Goal: Obtain resource: Download file/media

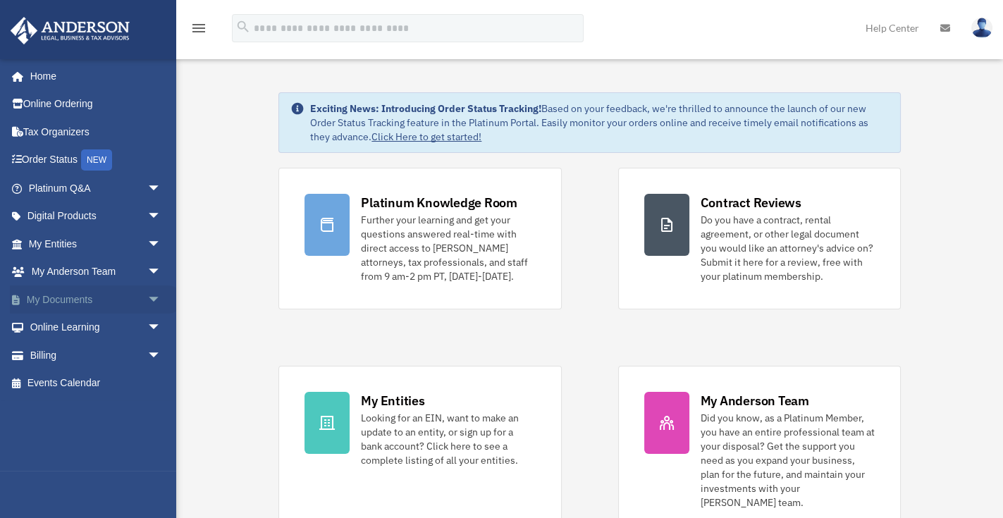
click at [73, 294] on link "My Documents arrow_drop_down" at bounding box center [96, 300] width 173 height 28
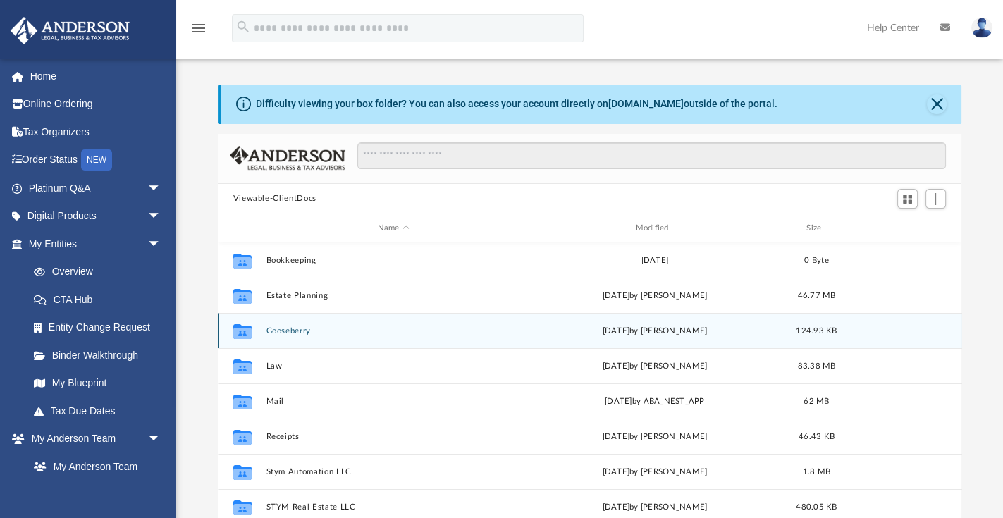
scroll to position [40, 0]
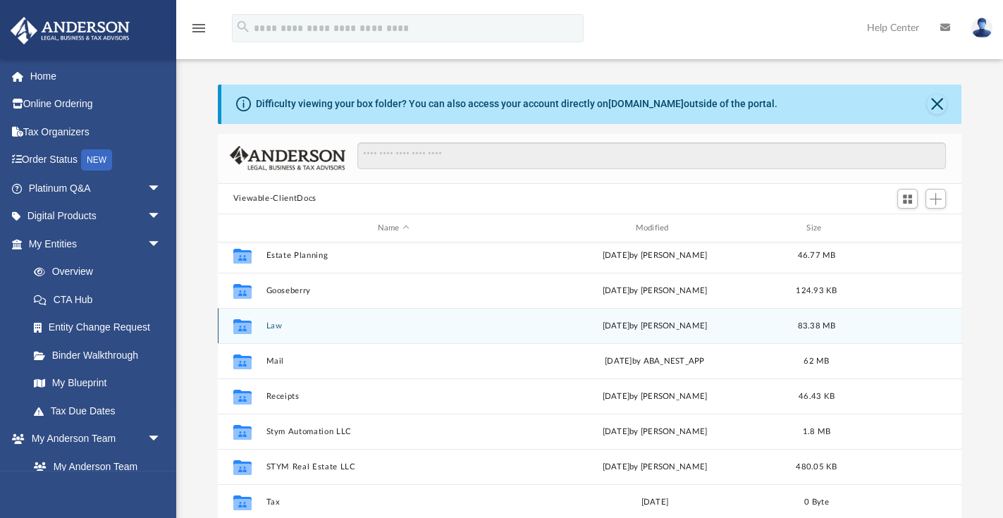
click at [248, 323] on icon "grid" at bounding box center [242, 328] width 18 height 11
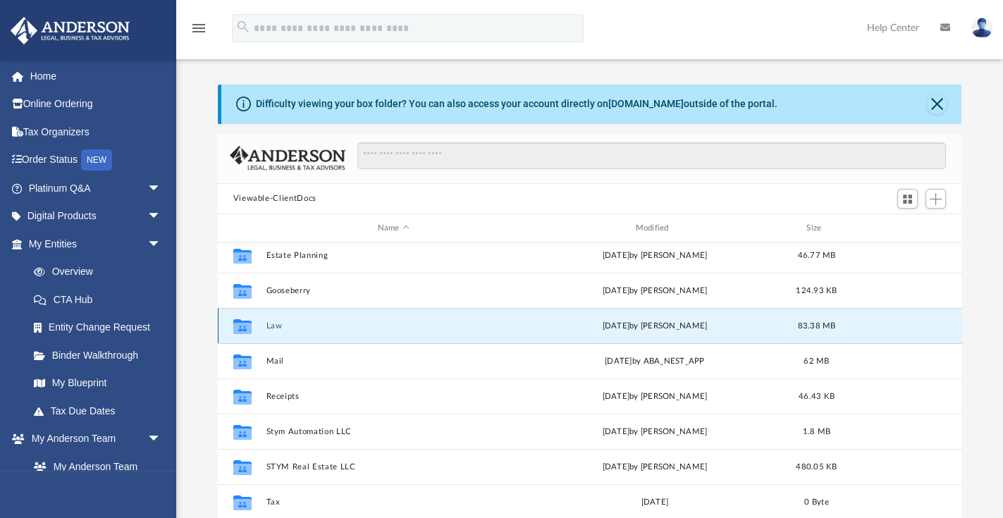
click at [280, 324] on button "Law" at bounding box center [393, 325] width 255 height 9
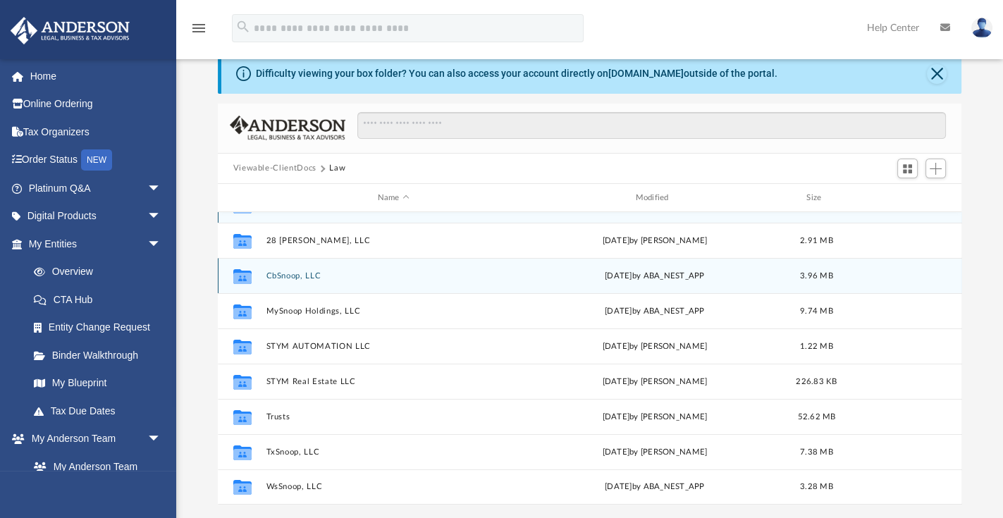
scroll to position [80, 0]
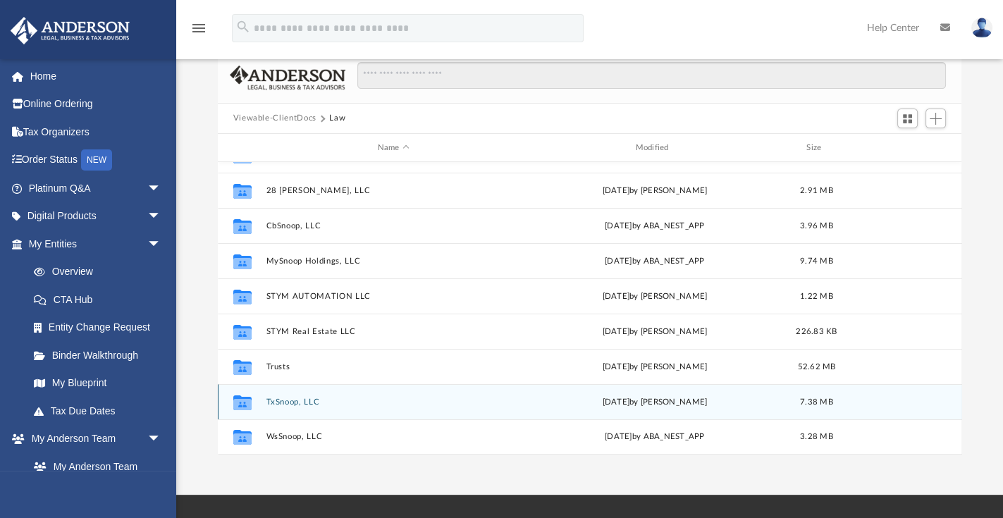
click at [292, 400] on button "TxSnoop, LLC" at bounding box center [393, 402] width 255 height 9
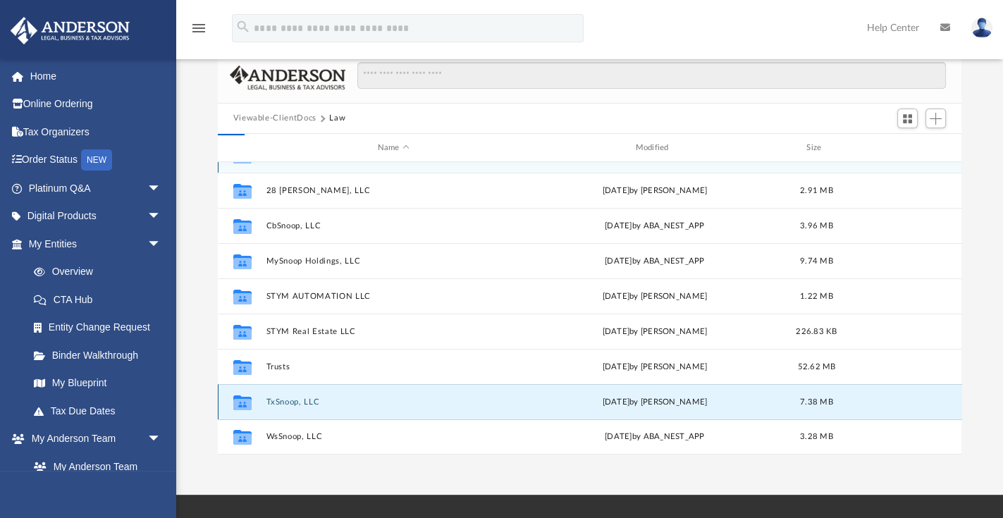
scroll to position [0, 0]
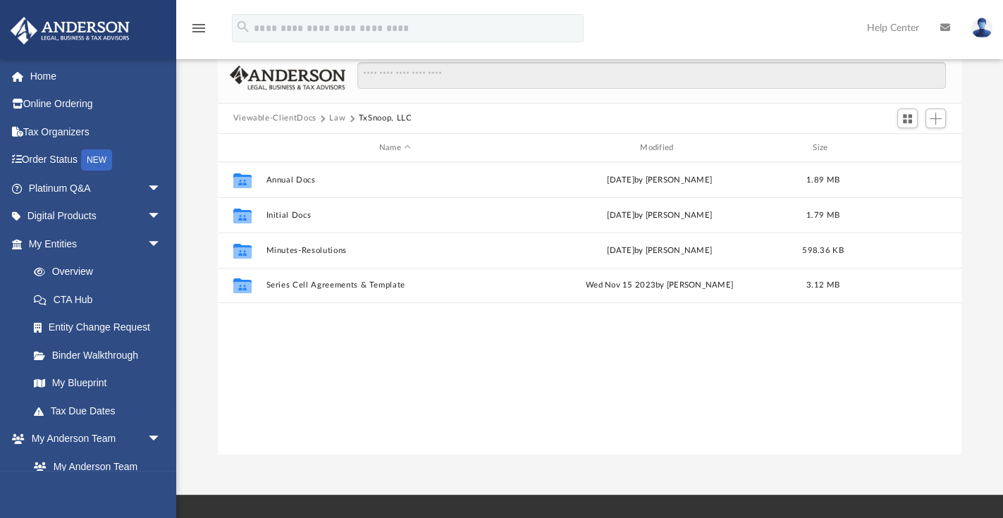
click at [298, 384] on div "Collaborated Folder Annual Docs Thu May 15 2025 by Jamie Bucao 1.89 MB Collabor…" at bounding box center [590, 308] width 745 height 292
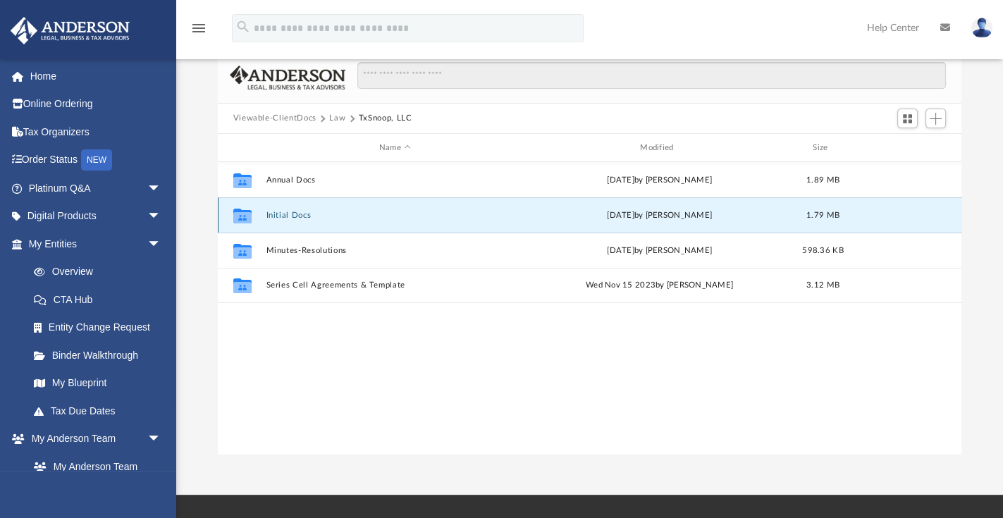
click at [297, 211] on button "Initial Docs" at bounding box center [395, 215] width 258 height 9
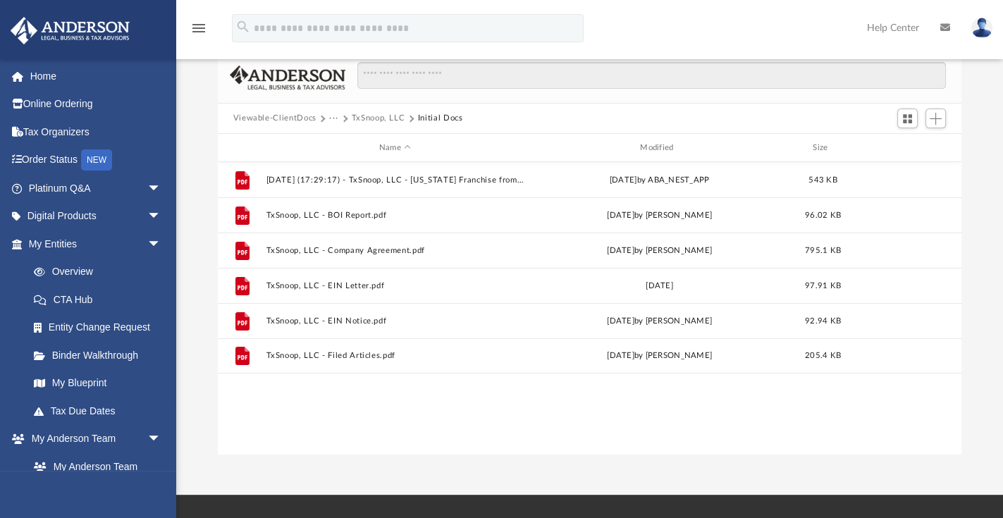
click at [378, 116] on button "TxSnoop, LLC" at bounding box center [379, 118] width 54 height 13
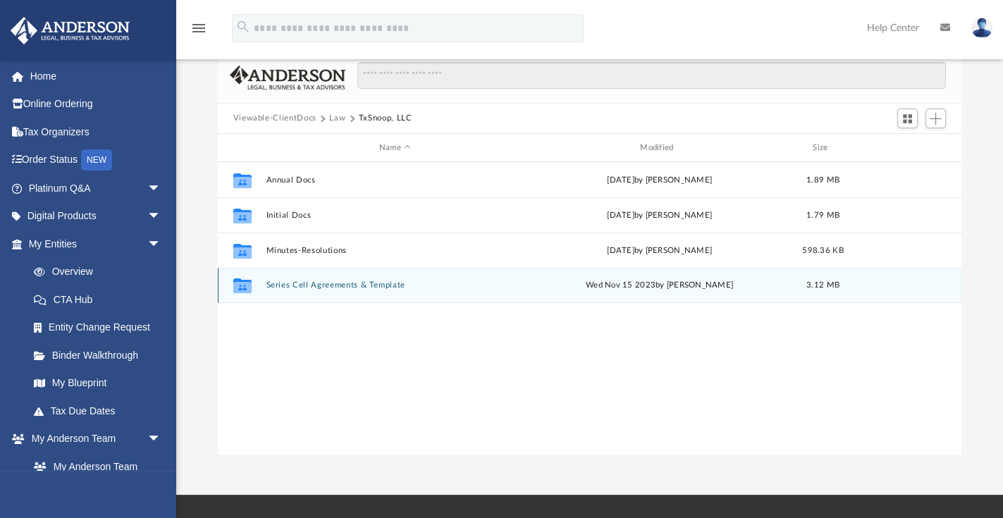
click at [319, 286] on button "Series Cell Agreements & Template" at bounding box center [395, 285] width 258 height 9
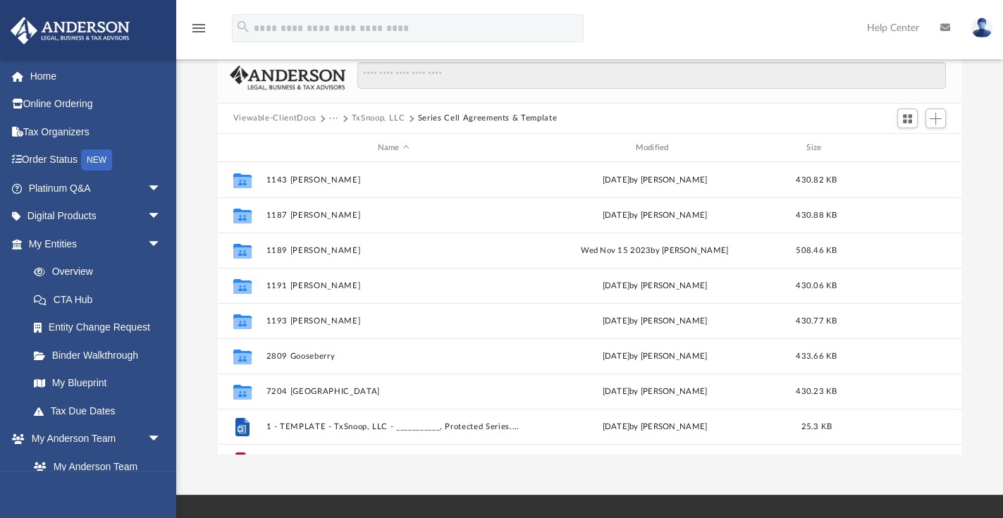
click at [372, 115] on button "TxSnoop, LLC" at bounding box center [379, 118] width 54 height 13
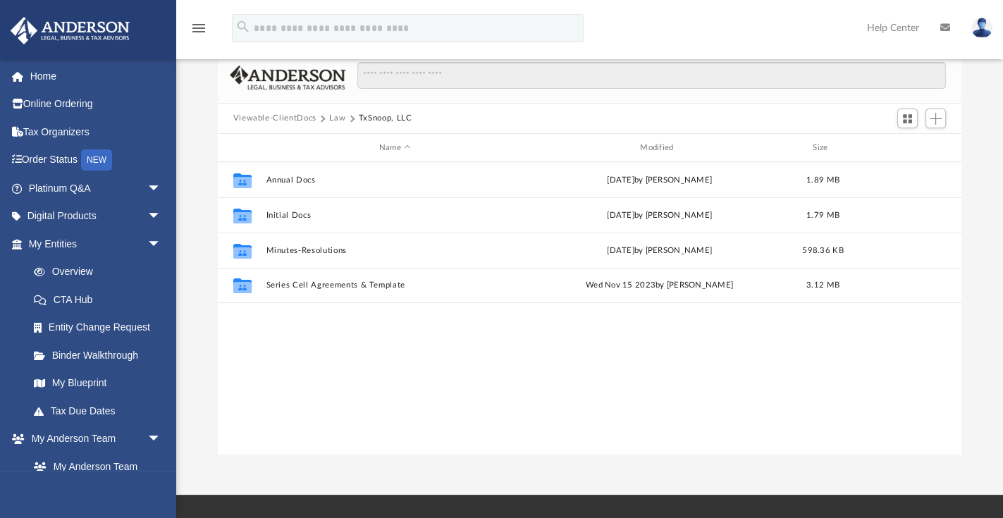
click at [335, 116] on button "Law" at bounding box center [337, 118] width 16 height 13
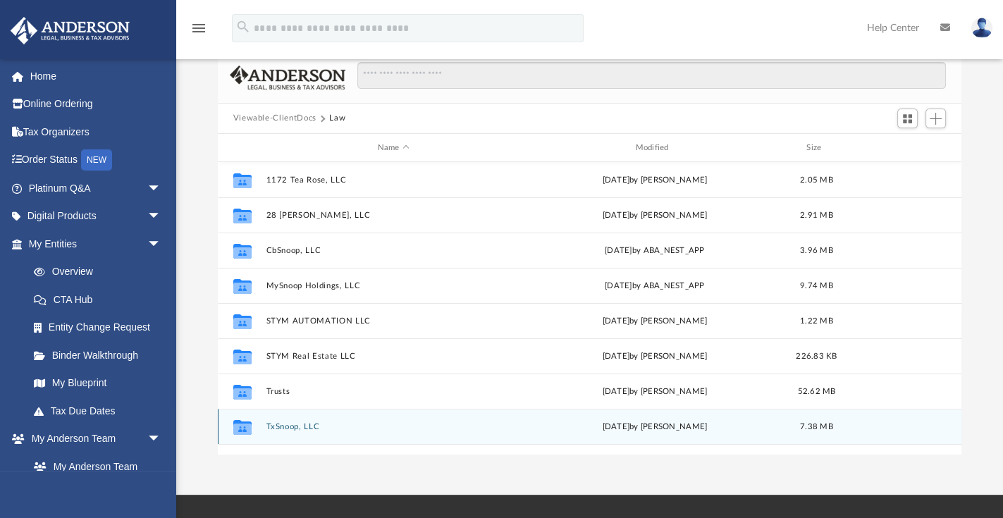
click at [278, 426] on button "TxSnoop, LLC" at bounding box center [393, 426] width 255 height 9
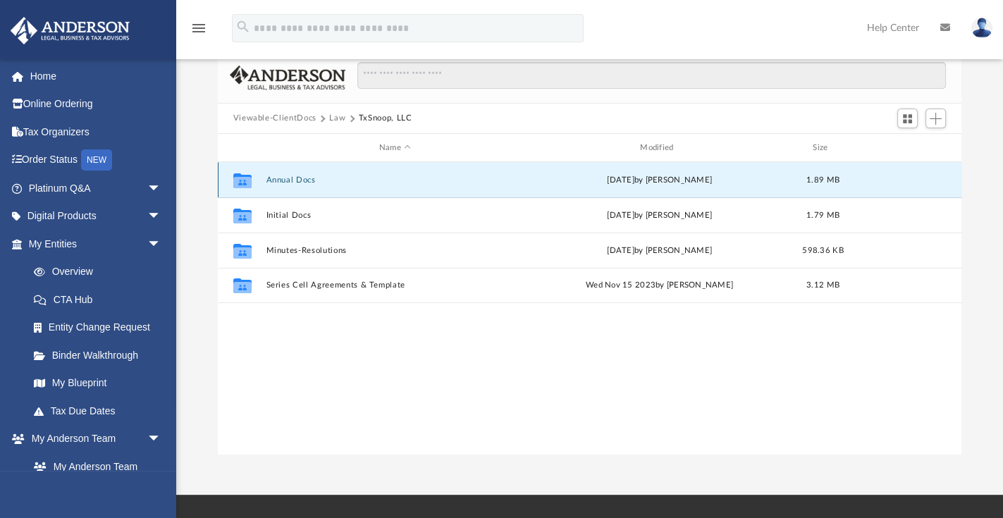
click at [292, 178] on button "Annual Docs" at bounding box center [395, 180] width 258 height 9
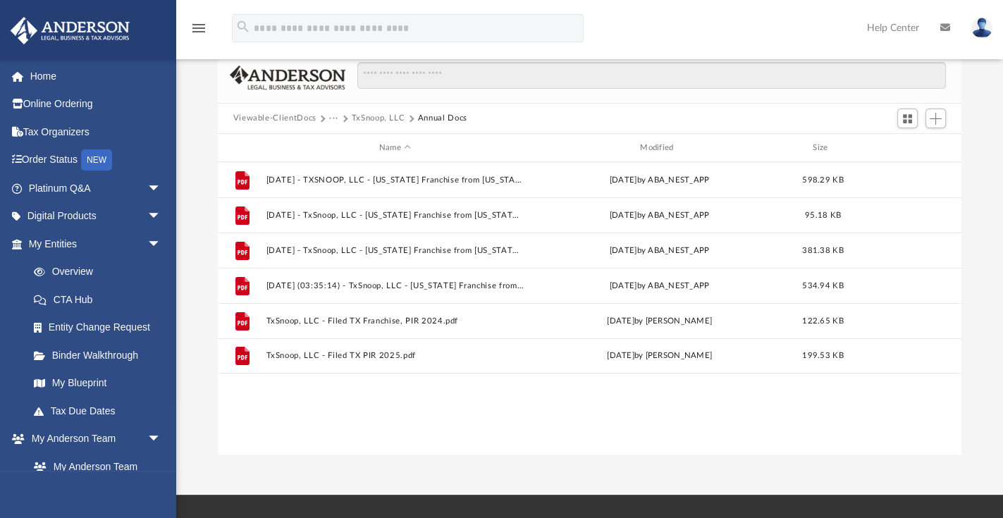
click at [376, 114] on button "TxSnoop, LLC" at bounding box center [379, 118] width 54 height 13
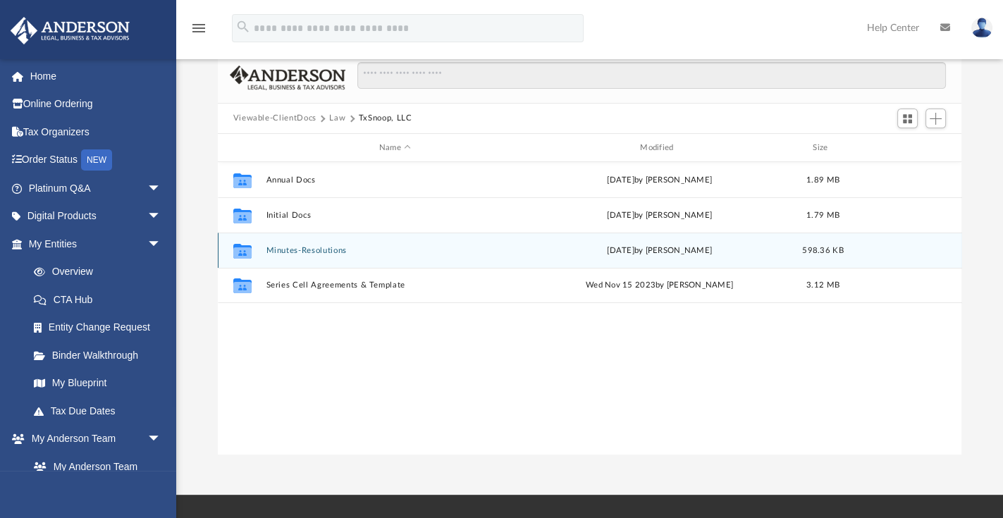
click at [290, 248] on button "Minutes-Resolutions" at bounding box center [395, 250] width 258 height 9
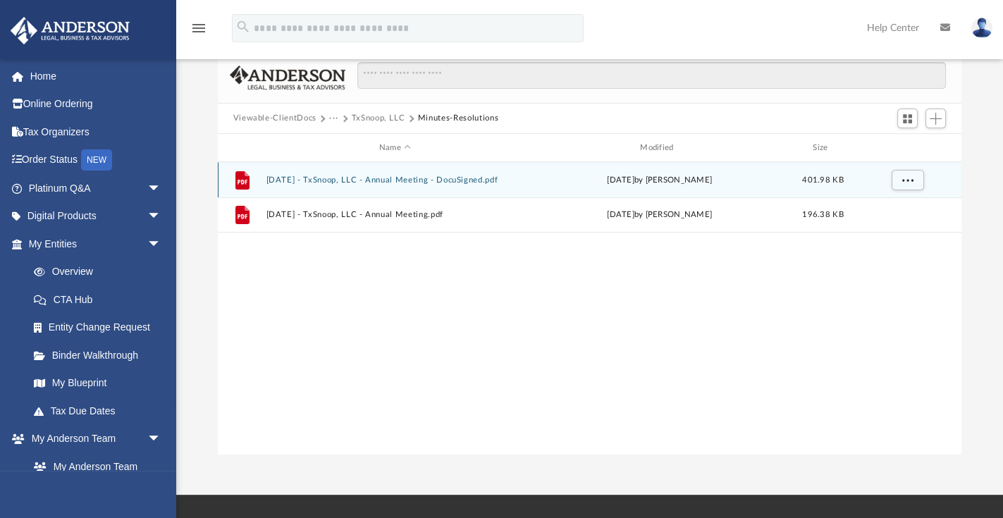
click at [342, 178] on button "2025.07.21 - TxSnoop, LLC - Annual Meeting - DocuSigned.pdf" at bounding box center [395, 180] width 258 height 9
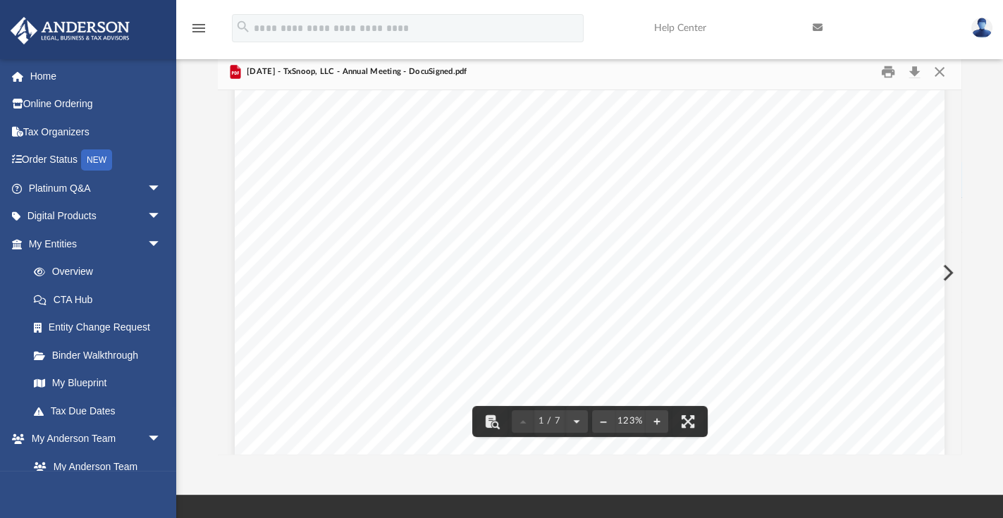
scroll to position [80, 0]
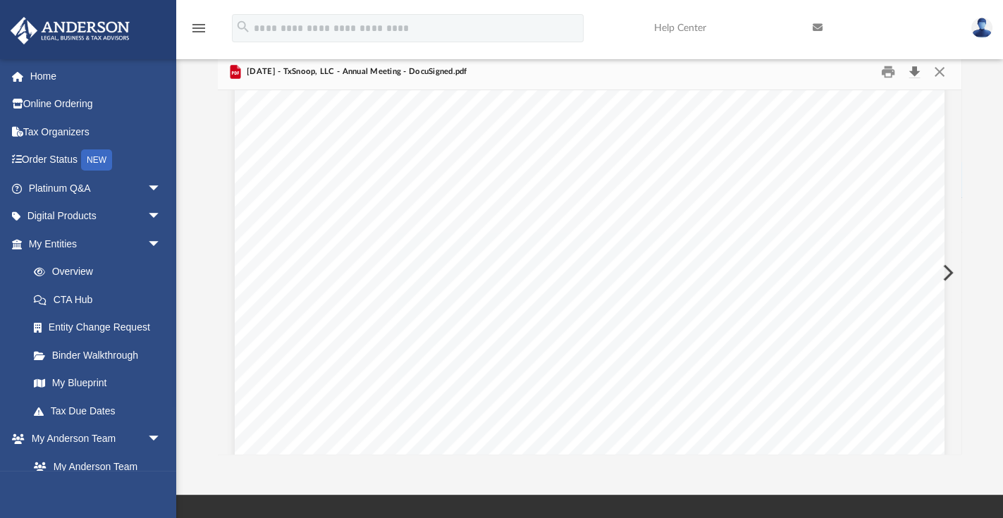
click at [915, 71] on button "Download" at bounding box center [914, 72] width 25 height 22
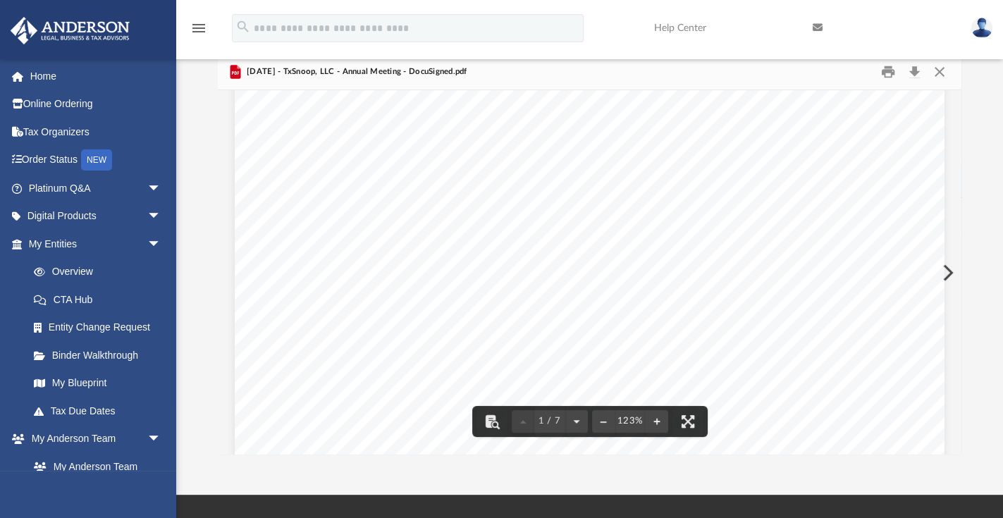
click at [318, 161] on div "MINUTES OF THE ANNUAL MEETING OF MEMBERS OF TXSNOOP, LLC A TEXAS LIMITED LIABIL…" at bounding box center [590, 479] width 710 height 919
click at [943, 74] on button "Close" at bounding box center [939, 72] width 25 height 22
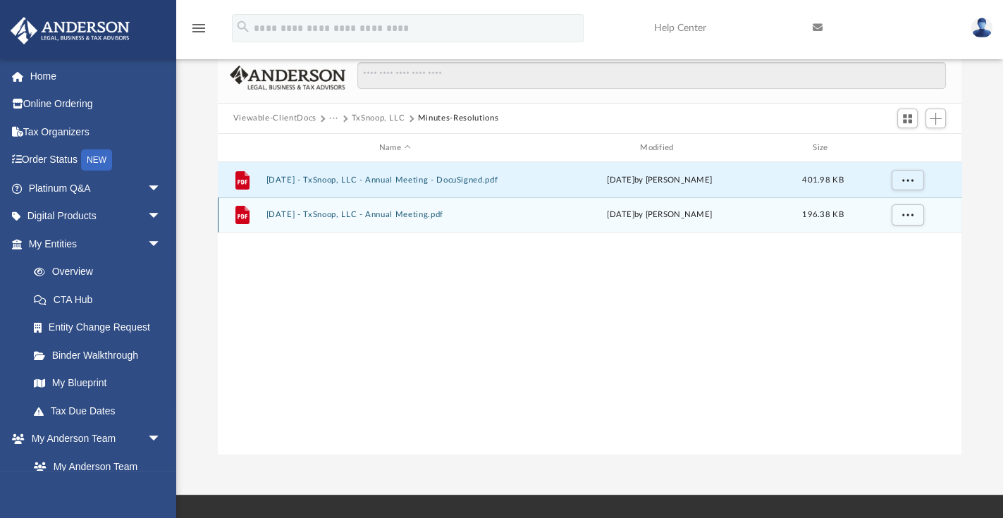
click at [432, 214] on button "2025.07.21 - TxSnoop, LLC - Annual Meeting.pdf" at bounding box center [395, 215] width 258 height 9
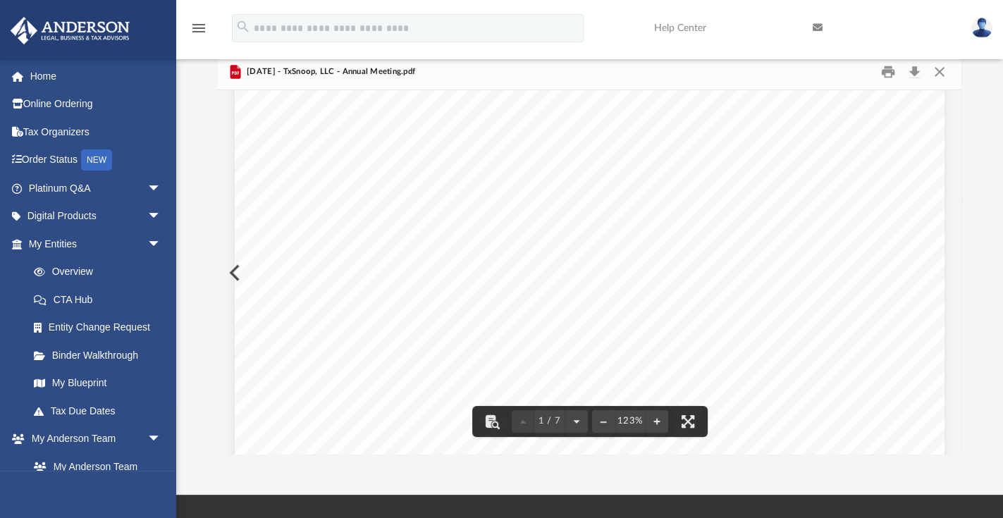
scroll to position [40, 0]
click at [915, 72] on button "Download" at bounding box center [914, 72] width 25 height 22
click at [308, 127] on div "MINUTES OF THE ANNUAL MEETING OF MEMBERS OF TXSNOOP, LLC A TEXAS LIMITED LIABIL…" at bounding box center [590, 520] width 710 height 919
click at [940, 68] on button "Close" at bounding box center [939, 72] width 25 height 22
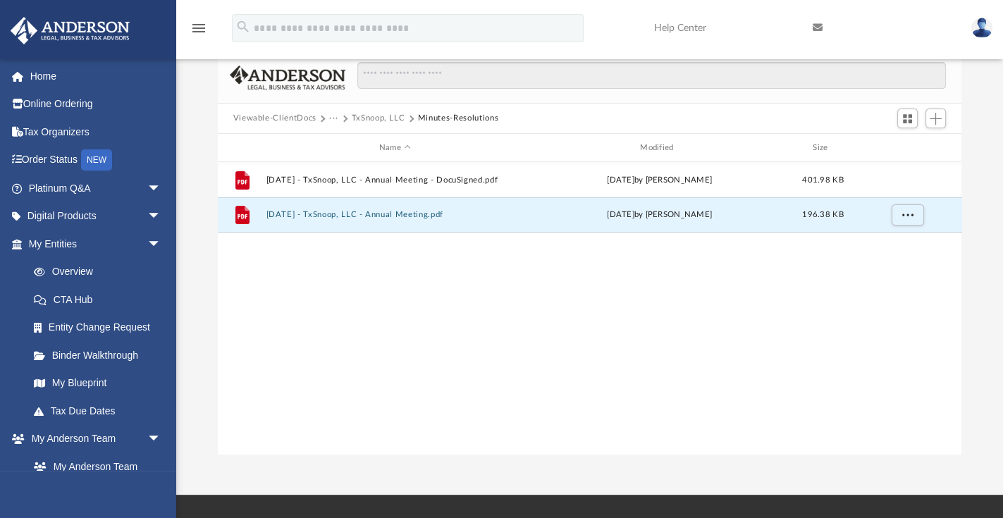
click at [379, 116] on button "TxSnoop, LLC" at bounding box center [379, 118] width 54 height 13
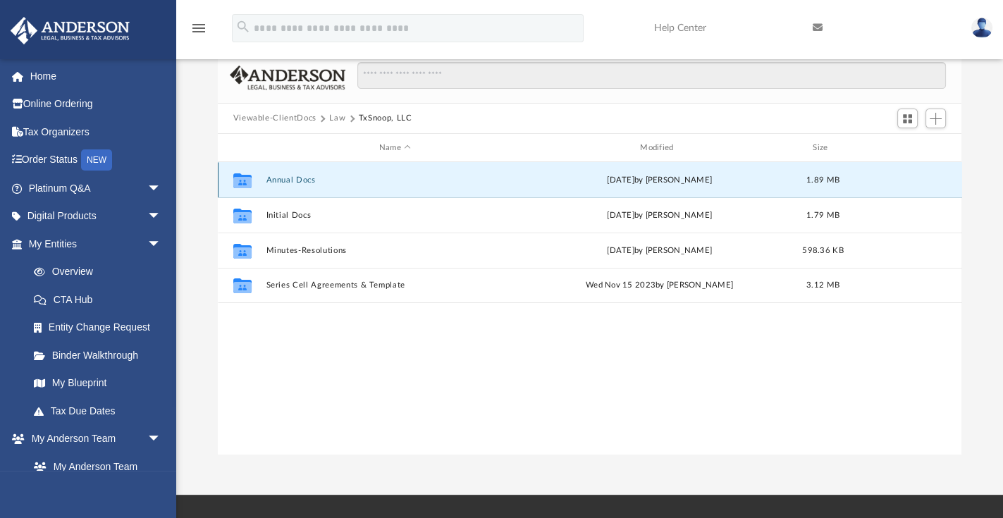
click at [297, 179] on button "Annual Docs" at bounding box center [395, 180] width 258 height 9
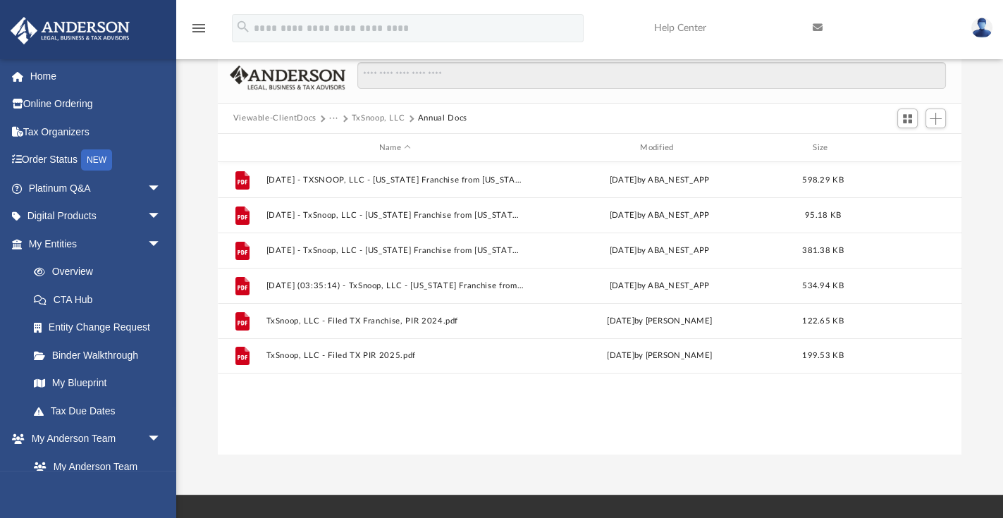
click at [377, 114] on button "TxSnoop, LLC" at bounding box center [379, 118] width 54 height 13
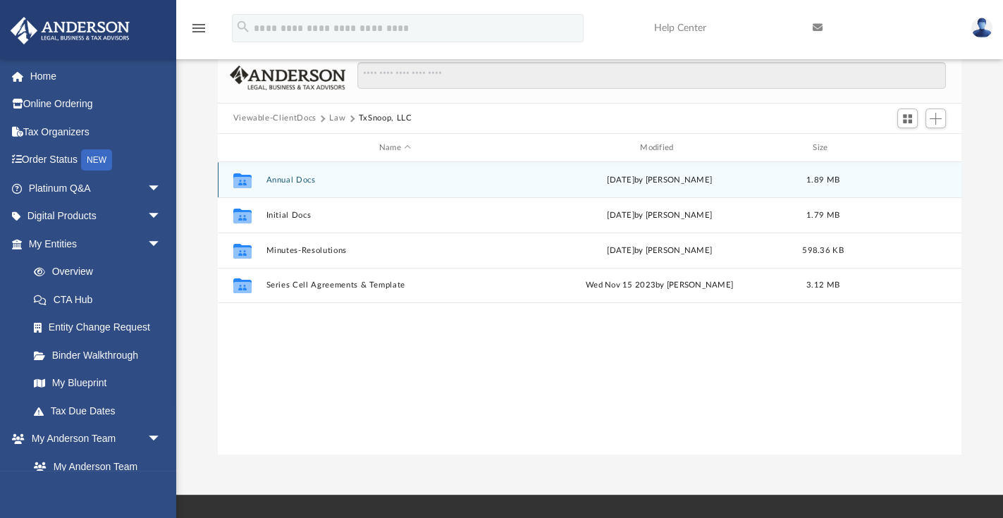
click at [288, 178] on button "Annual Docs" at bounding box center [395, 180] width 258 height 9
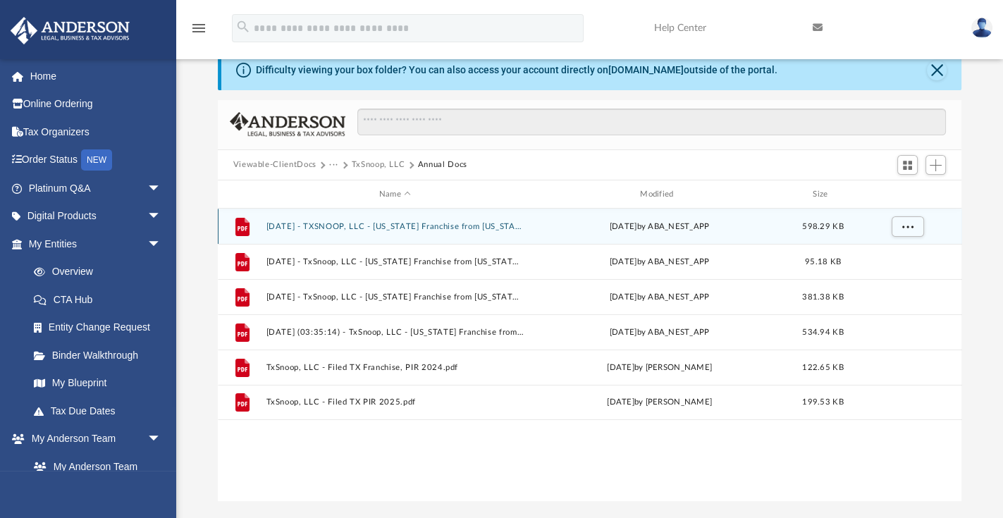
scroll to position [0, 0]
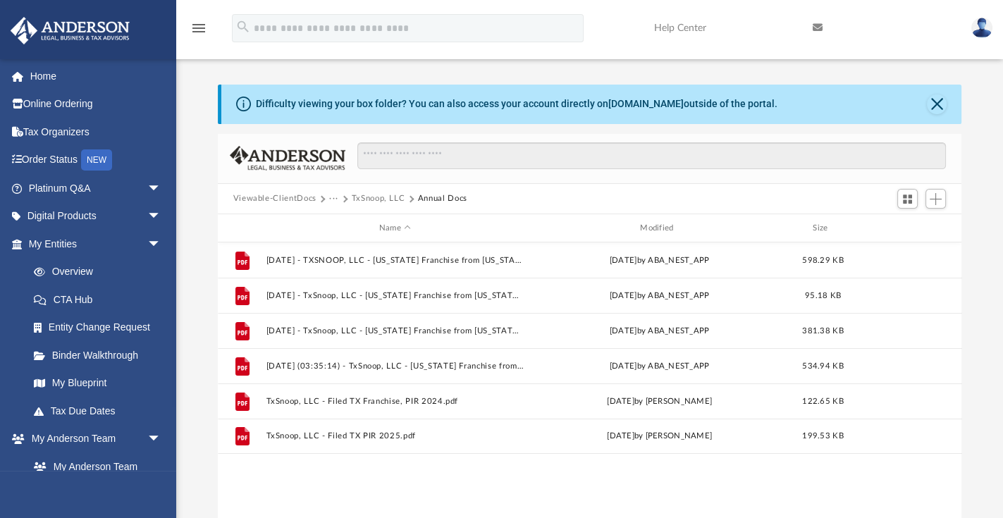
click at [372, 197] on button "TxSnoop, LLC" at bounding box center [379, 198] width 54 height 13
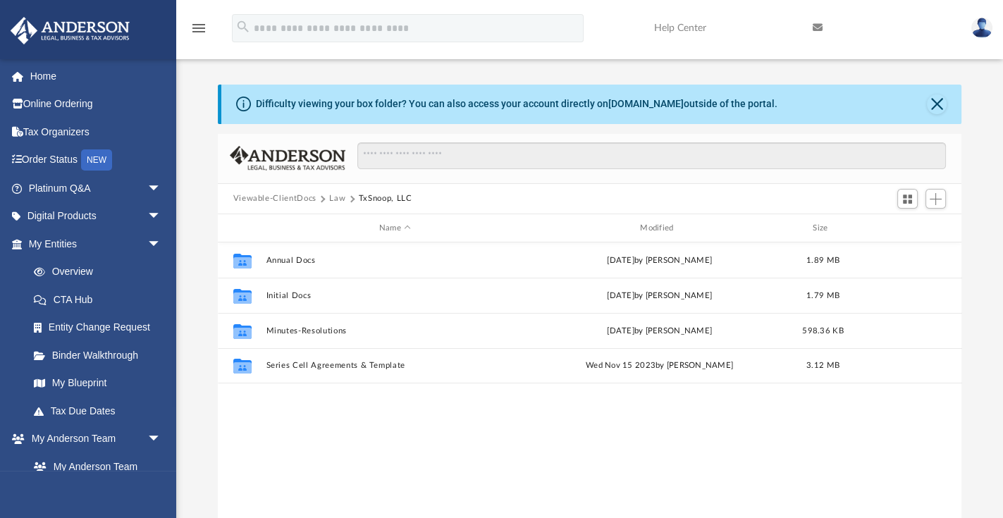
click at [332, 197] on button "Law" at bounding box center [337, 198] width 16 height 13
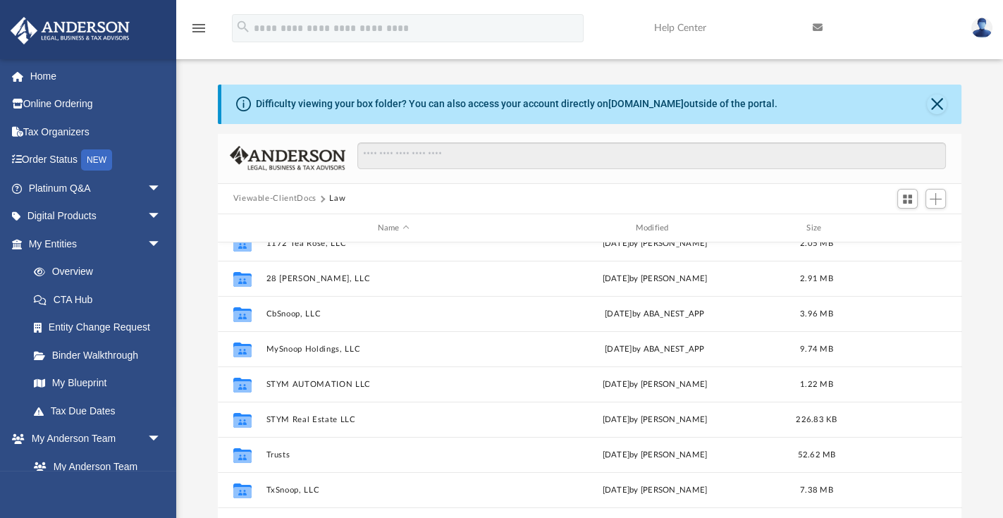
scroll to position [25, 0]
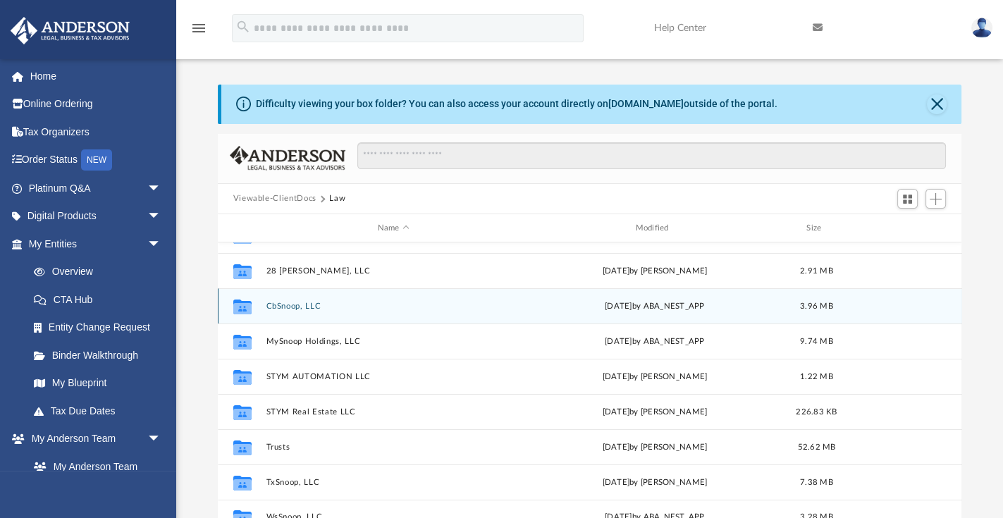
click at [307, 305] on button "CbSnoop, LLC" at bounding box center [393, 306] width 255 height 9
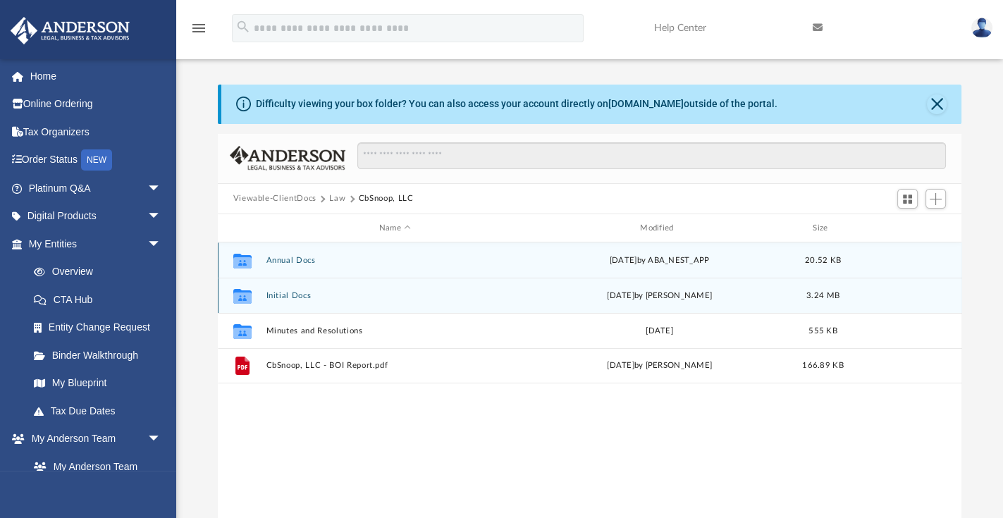
scroll to position [0, 0]
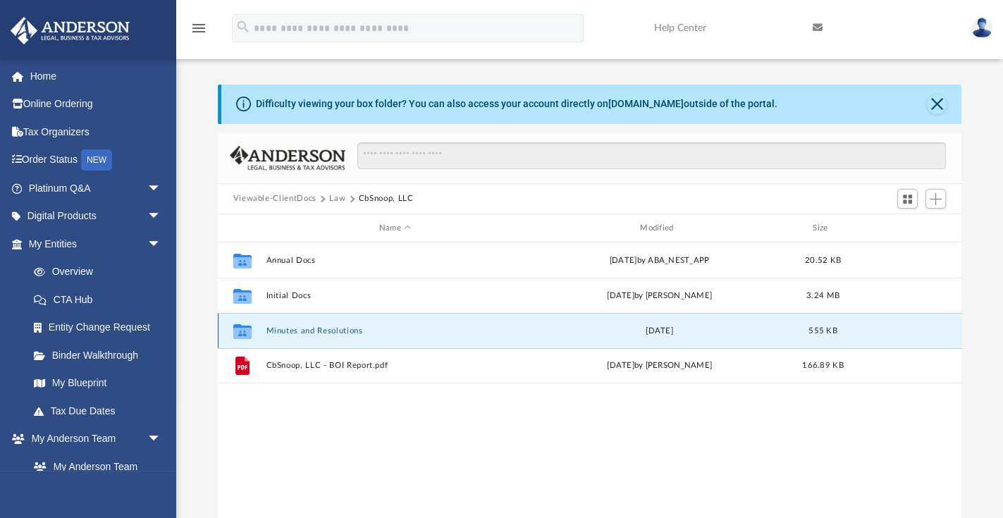
click at [312, 331] on button "Minutes and Resolutions" at bounding box center [395, 330] width 258 height 9
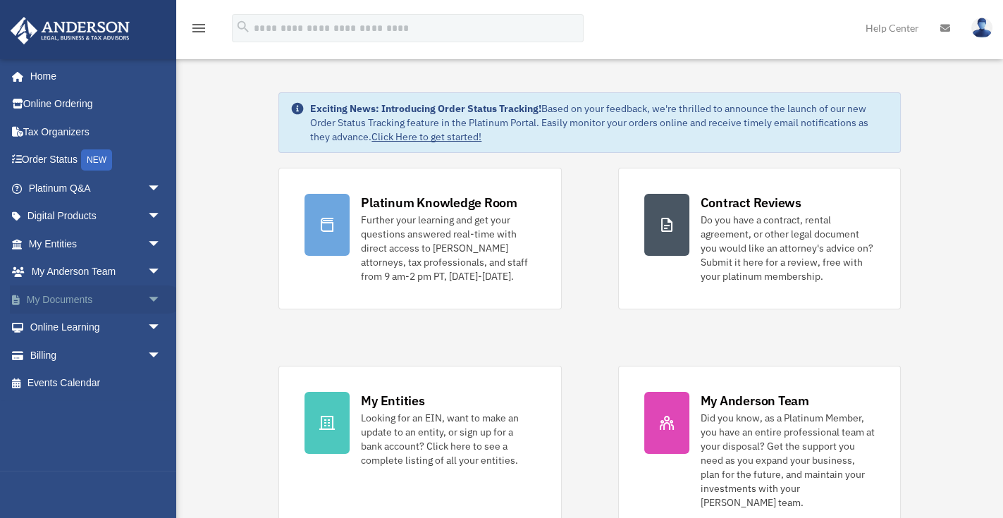
click at [80, 298] on link "My Documents arrow_drop_down" at bounding box center [96, 300] width 173 height 28
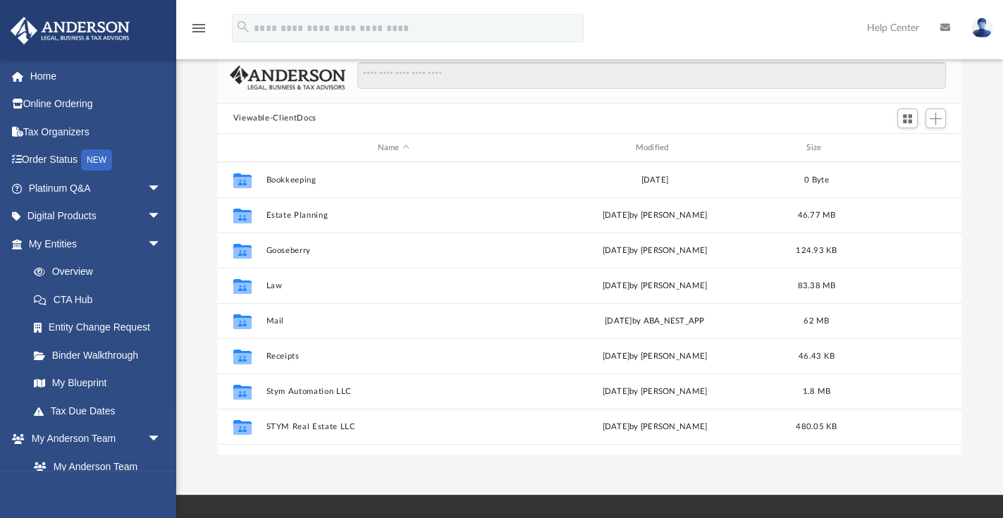
scroll to position [40, 0]
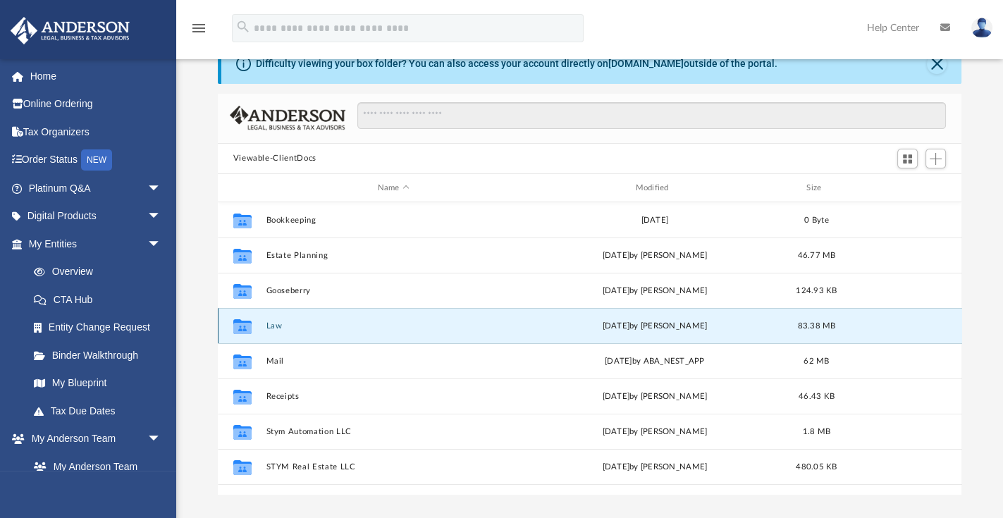
click at [269, 324] on button "Law" at bounding box center [393, 325] width 255 height 9
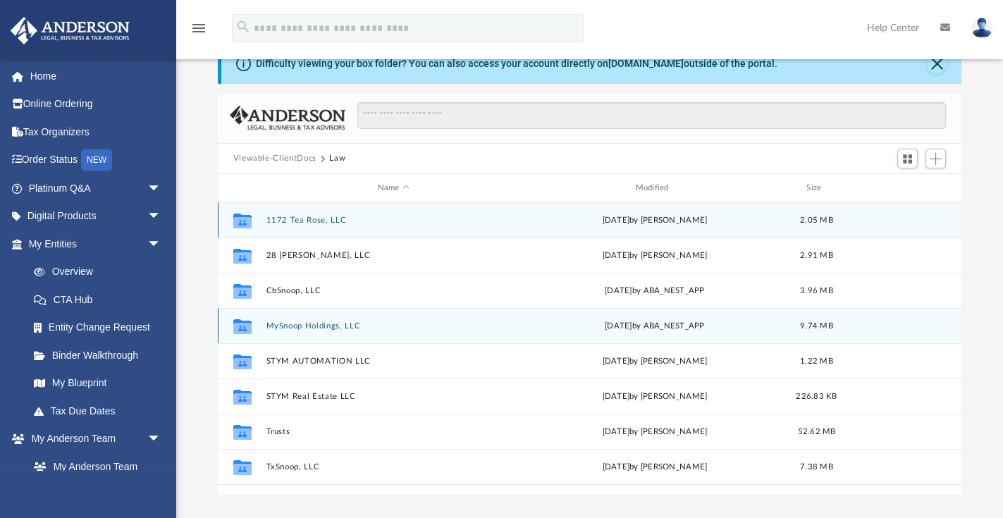
scroll to position [0, 0]
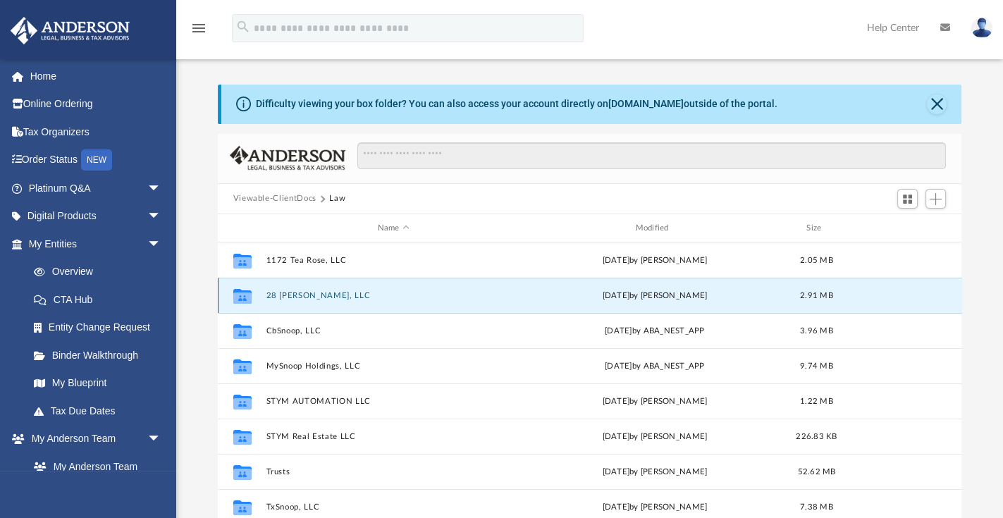
click at [300, 295] on button "28 Bishop, LLC" at bounding box center [393, 295] width 255 height 9
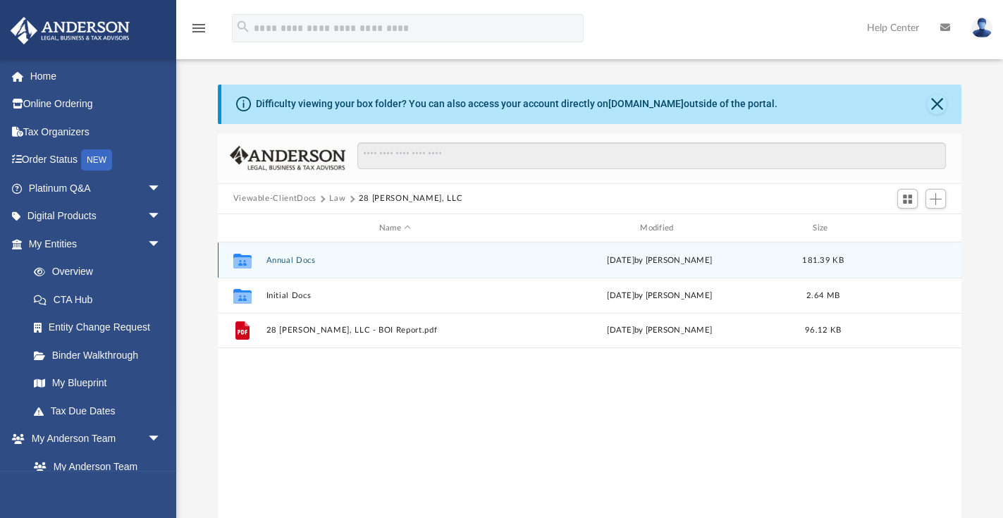
click at [307, 262] on button "Annual Docs" at bounding box center [395, 260] width 258 height 9
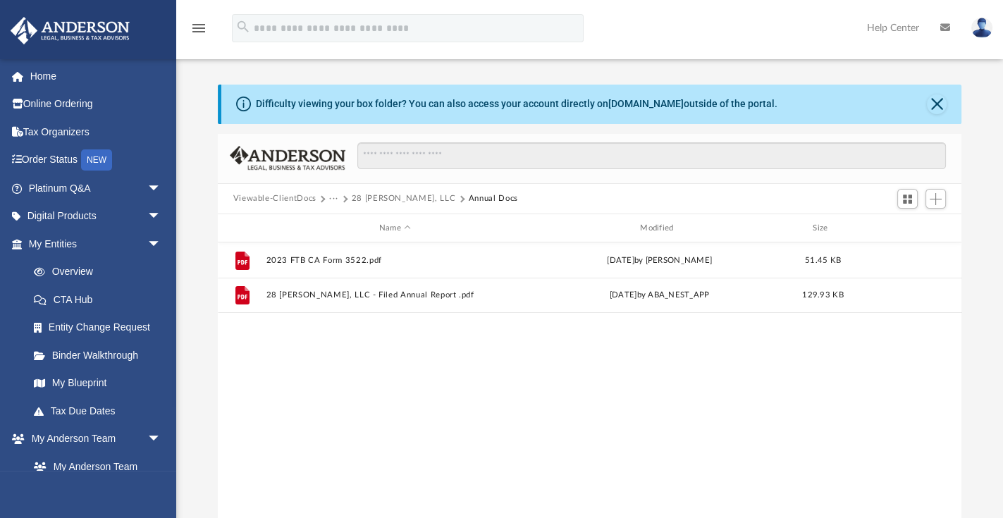
click at [377, 197] on button "28 Bishop, LLC" at bounding box center [404, 198] width 104 height 13
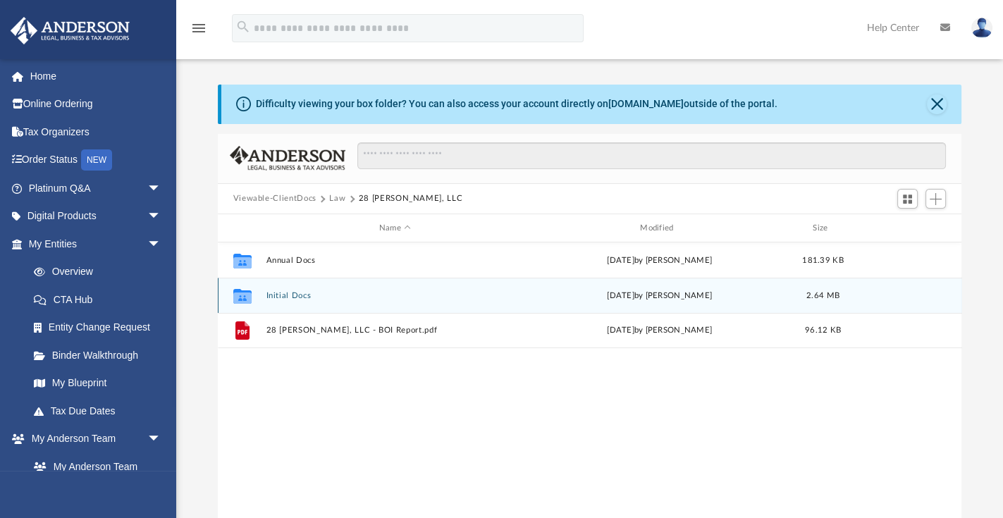
click at [286, 290] on div "Collaborated Folder Initial Docs Mon Feb 10 2025 by Joe Sacco 2.64 MB" at bounding box center [590, 295] width 745 height 35
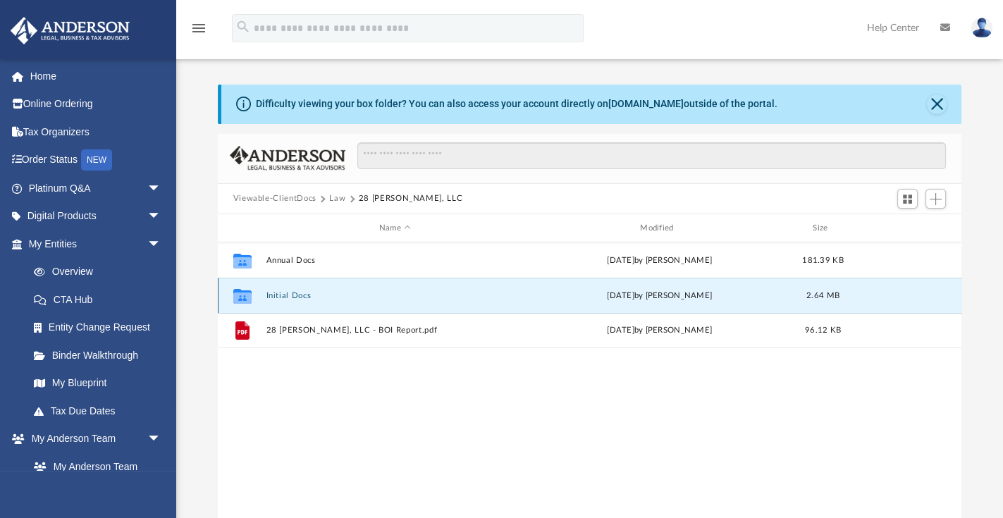
click at [294, 293] on button "Initial Docs" at bounding box center [395, 295] width 258 height 9
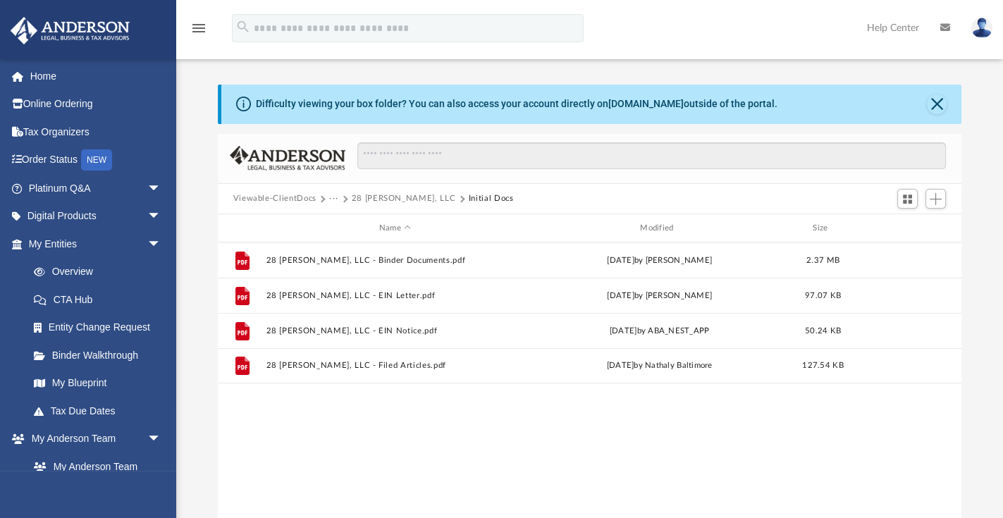
click at [477, 438] on div "File 28 Bishop, LLC - Binder Documents.pdf Mon Dec 18 2023 by Caleb Nichols 2.3…" at bounding box center [590, 389] width 745 height 292
click at [290, 194] on button "Viewable-ClientDocs" at bounding box center [274, 198] width 83 height 13
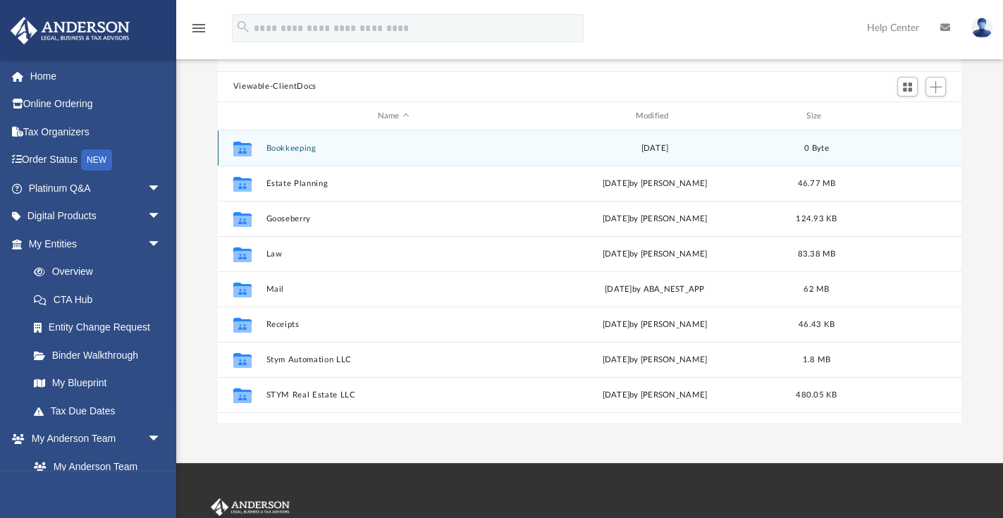
scroll to position [121, 0]
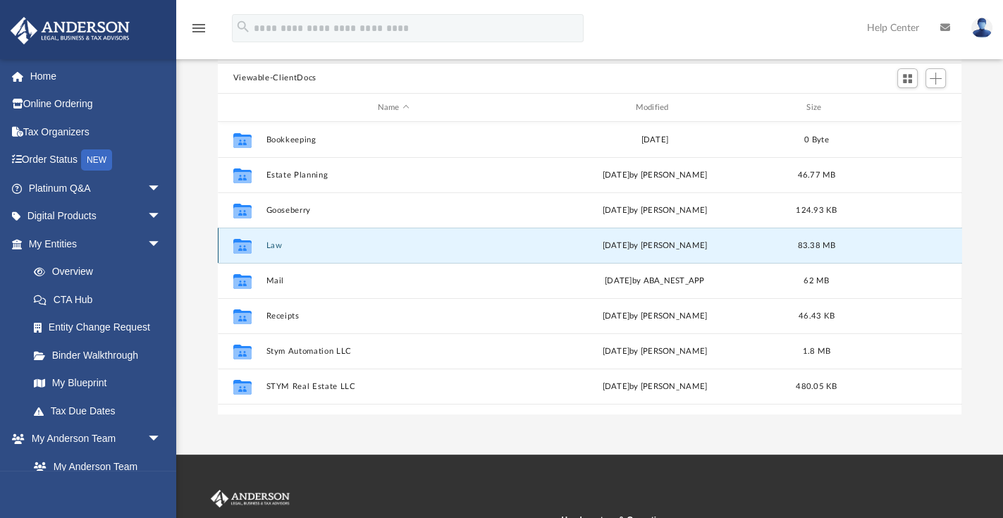
click at [276, 245] on button "Law" at bounding box center [393, 245] width 255 height 9
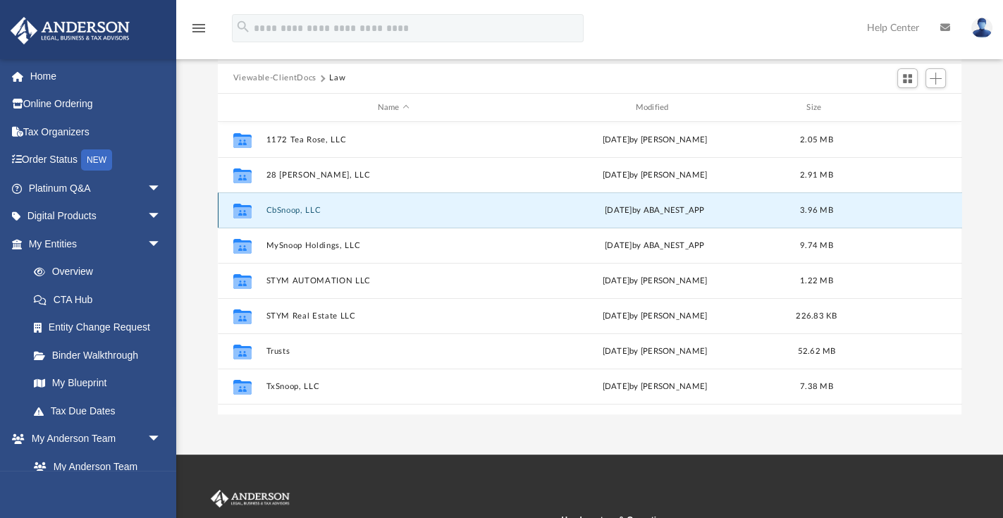
click at [297, 210] on button "CbSnoop, LLC" at bounding box center [393, 210] width 255 height 9
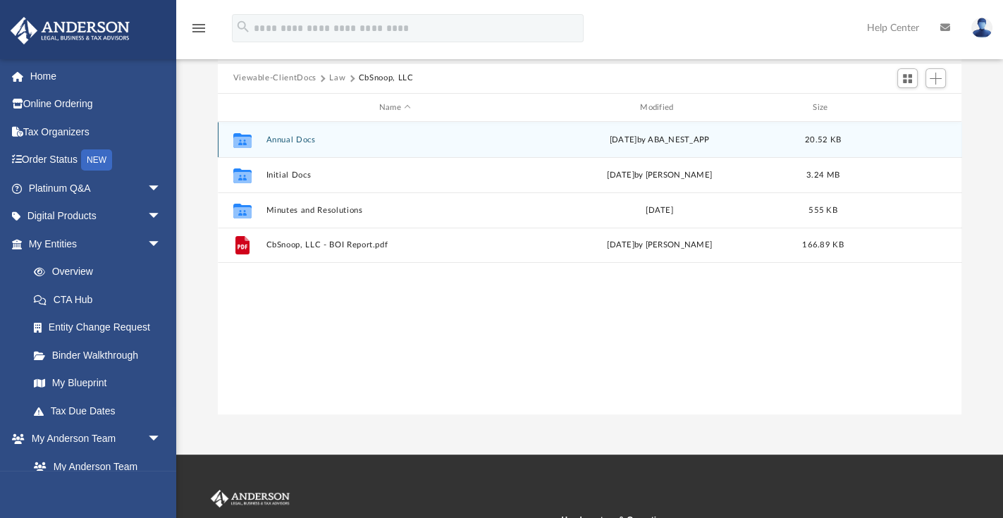
click at [290, 136] on button "Annual Docs" at bounding box center [395, 139] width 258 height 9
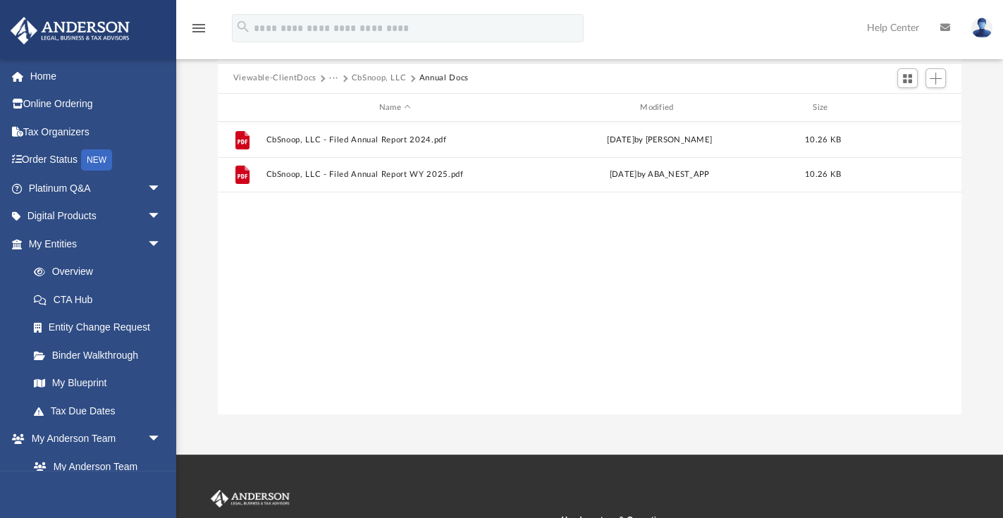
click at [420, 283] on div "File CbSnoop, LLC - Filed Annual Report 2024.pdf Mon Feb 10 2025 by Joe Sacco 1…" at bounding box center [590, 268] width 745 height 292
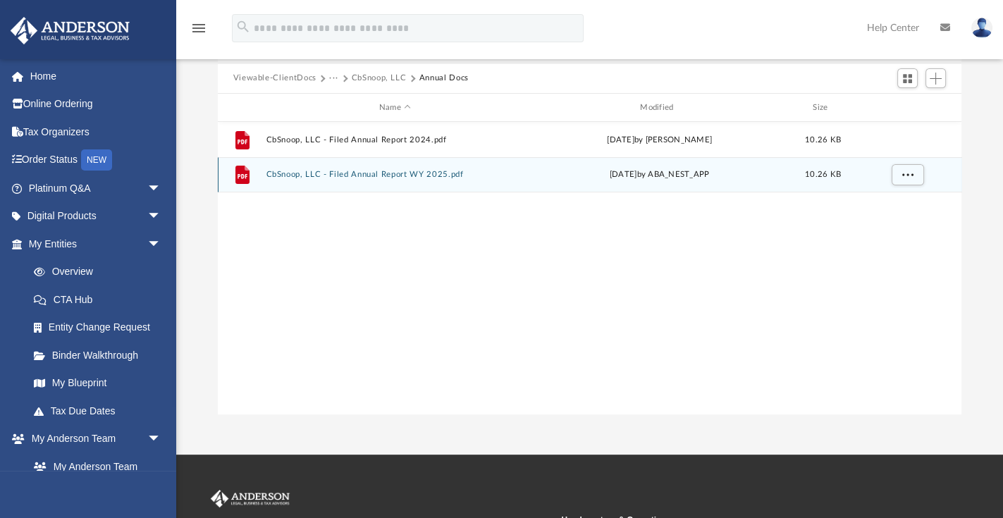
click at [388, 172] on button "CbSnoop, LLC - Filed Annual Report WY 2025.pdf" at bounding box center [395, 175] width 258 height 9
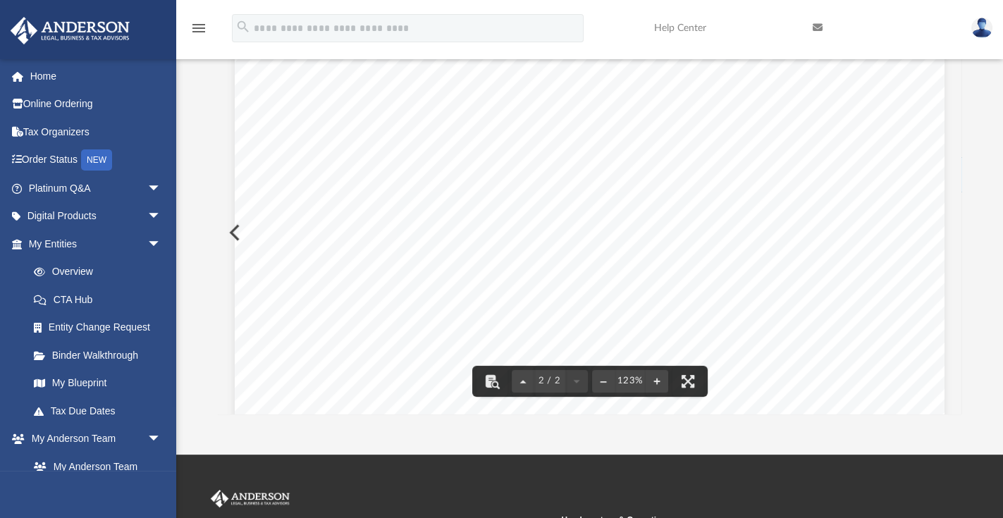
scroll to position [790, 0]
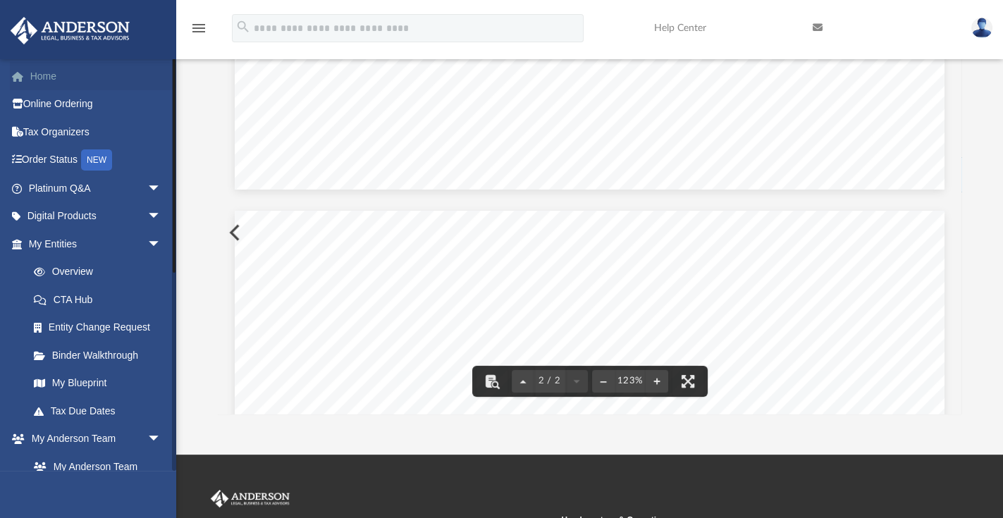
click at [48, 74] on link "Home" at bounding box center [96, 76] width 173 height 28
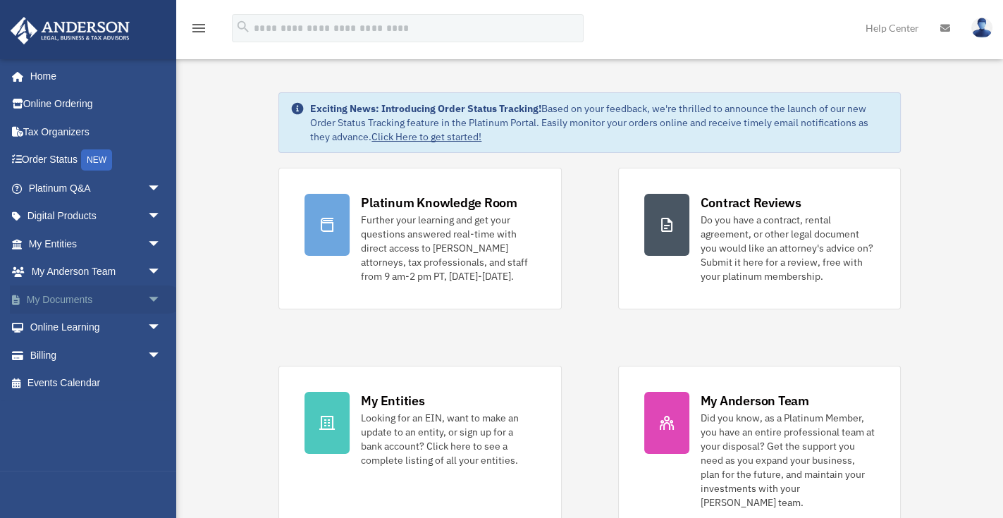
click at [75, 296] on link "My Documents arrow_drop_down" at bounding box center [96, 300] width 173 height 28
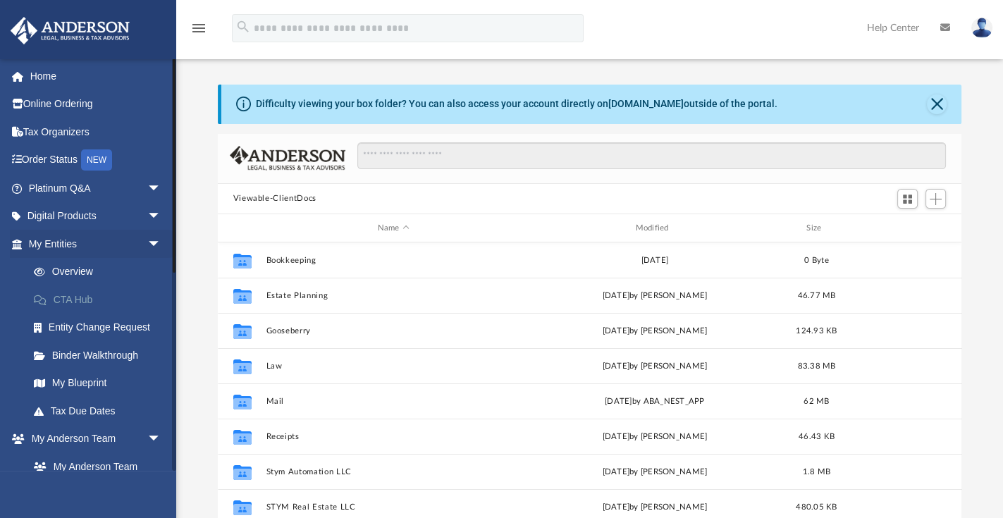
scroll to position [314, 737]
